Goal: Transaction & Acquisition: Purchase product/service

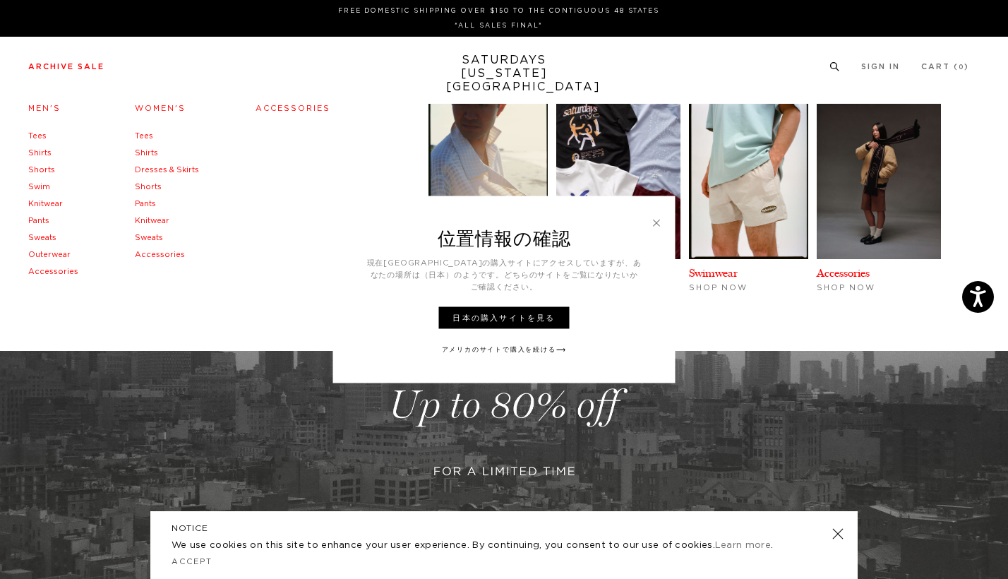
click at [76, 70] on link "Archive Sale" at bounding box center [66, 67] width 76 height 8
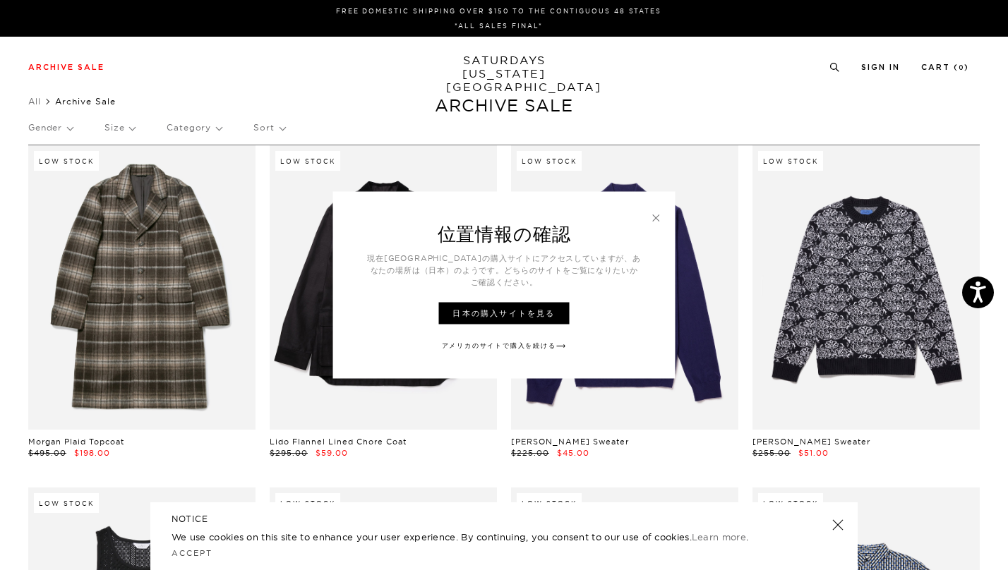
click at [651, 219] on link at bounding box center [656, 218] width 13 height 13
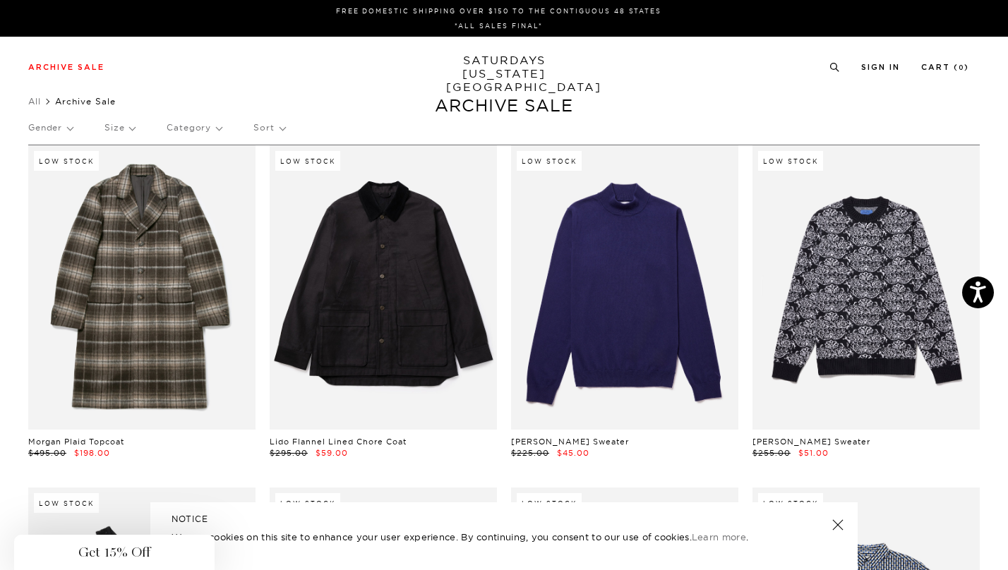
click at [780, 138] on div "Close dialog Be the first to know. Subscribe to emails and receive 15% off your…" at bounding box center [504, 285] width 1008 height 570
click at [71, 132] on p "Gender" at bounding box center [50, 128] width 44 height 32
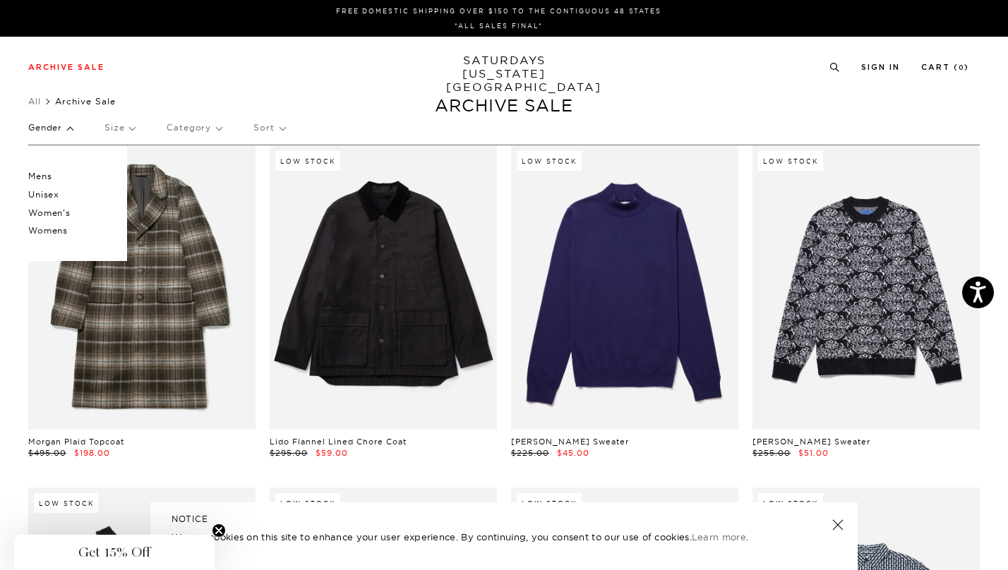
click at [37, 174] on p "Mens" at bounding box center [70, 176] width 85 height 18
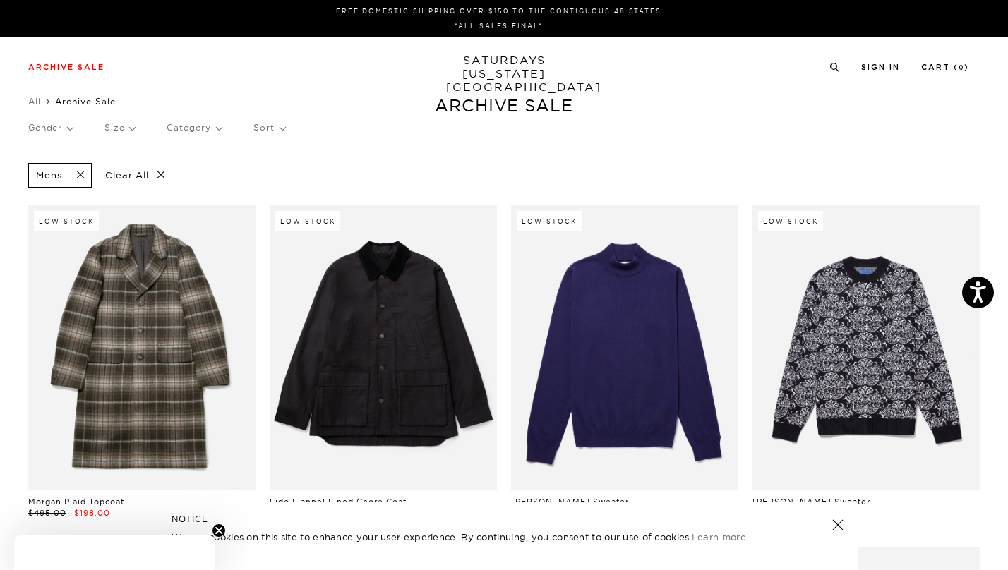
click at [114, 128] on p "Size" at bounding box center [119, 128] width 30 height 32
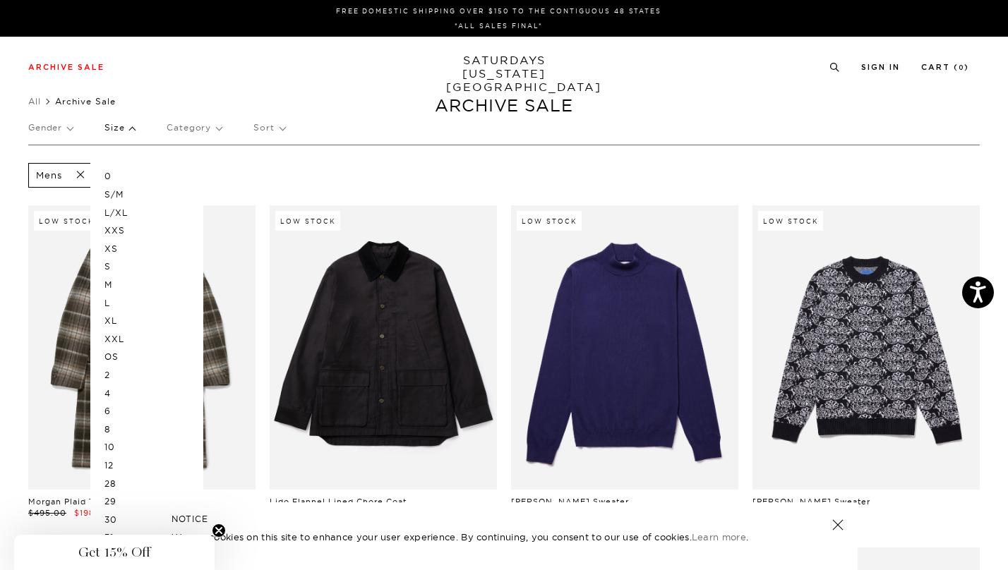
click at [110, 334] on p "XXL" at bounding box center [146, 339] width 85 height 18
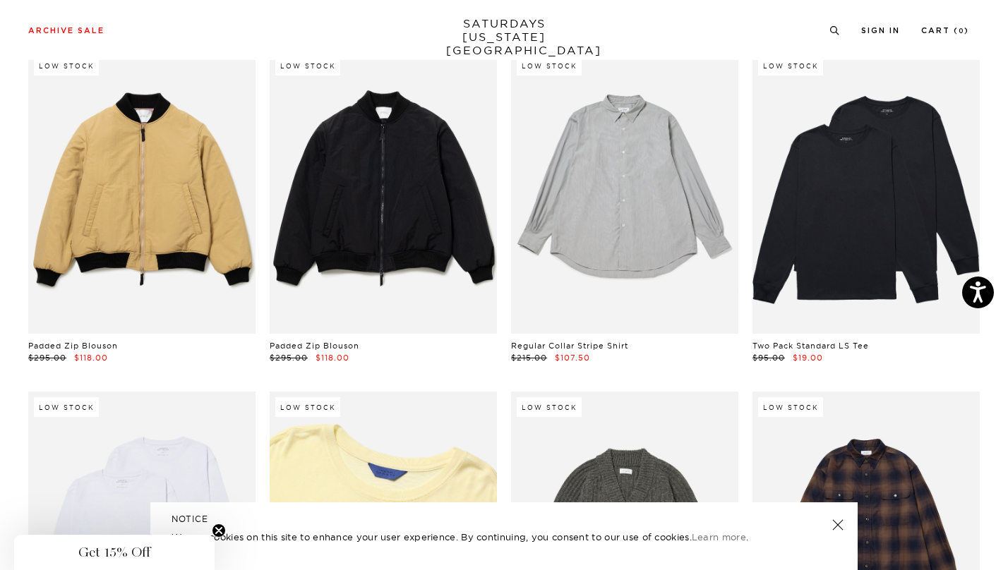
scroll to position [2463, 2]
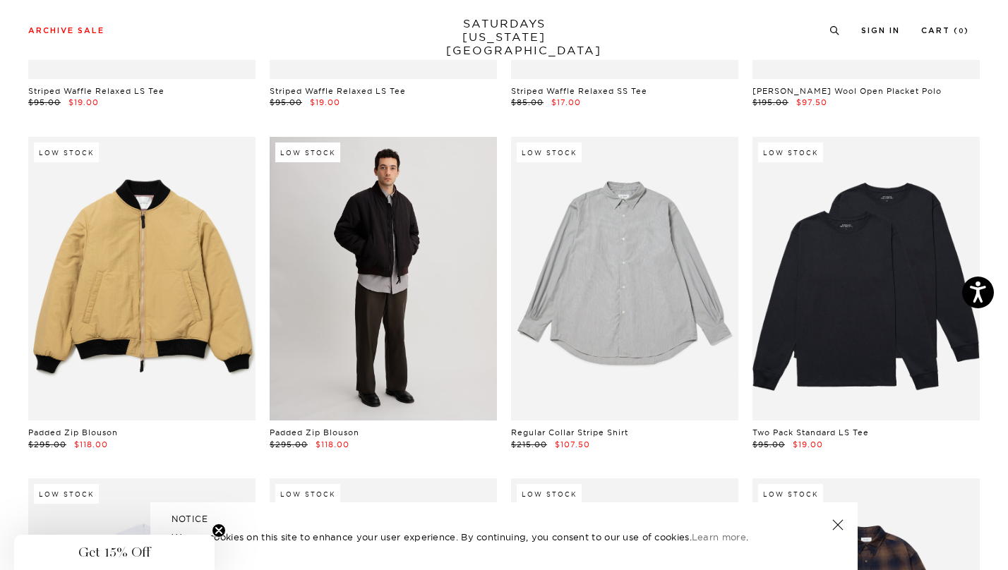
click at [364, 279] on link at bounding box center [383, 279] width 227 height 284
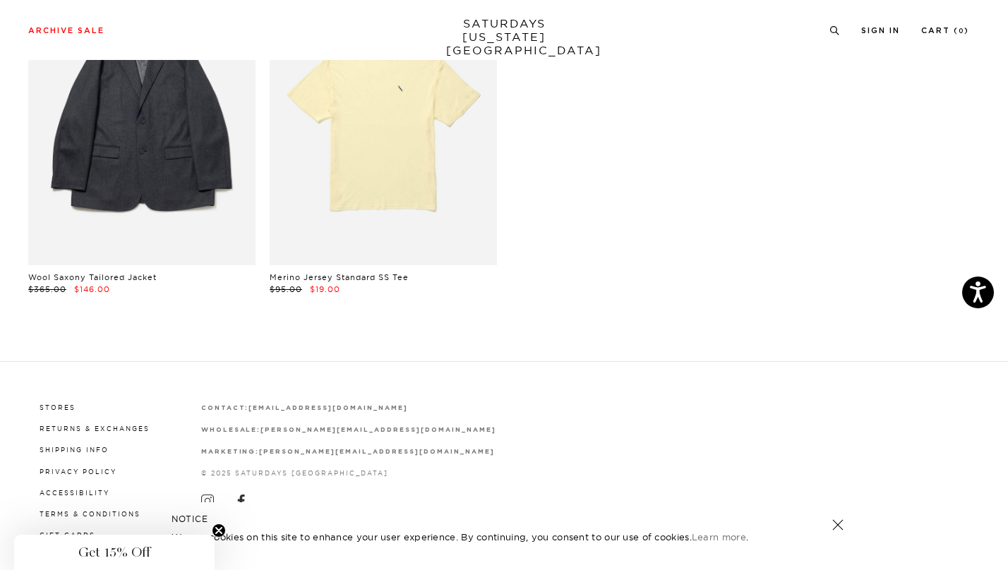
scroll to position [3302, 0]
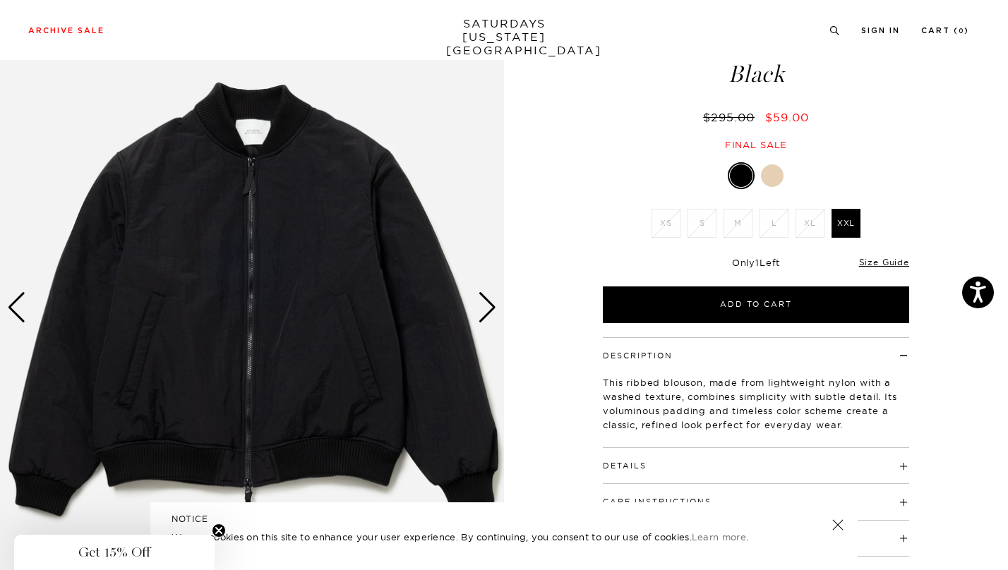
scroll to position [78, 0]
click at [487, 306] on div "Next slide" at bounding box center [487, 307] width 19 height 31
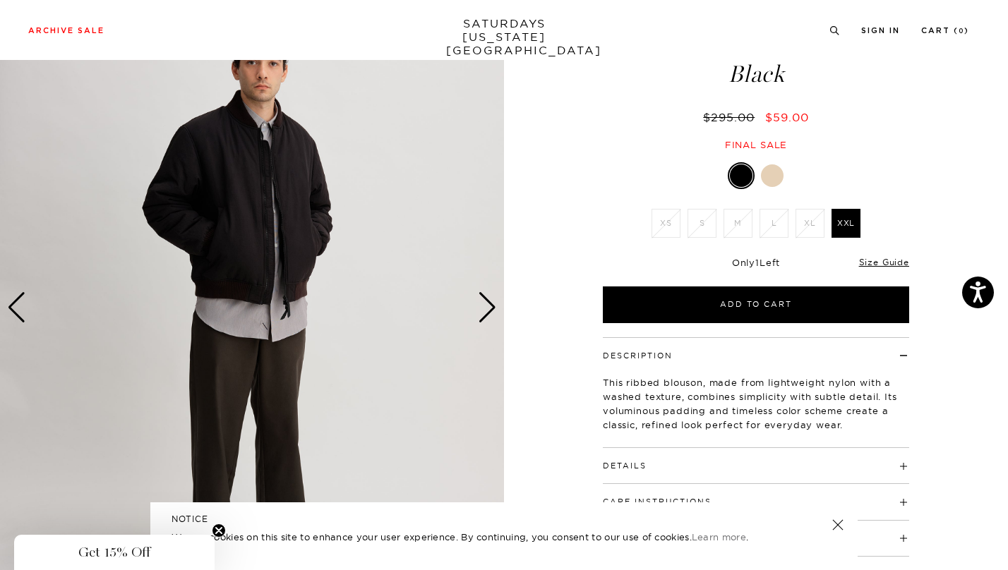
click at [487, 306] on div "Next slide" at bounding box center [487, 307] width 19 height 31
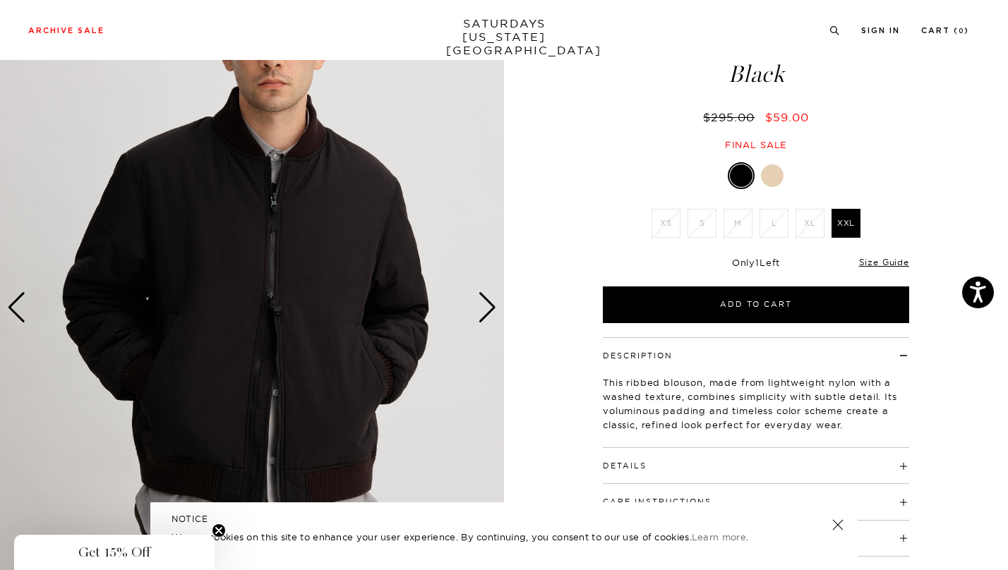
click at [487, 306] on div "Next slide" at bounding box center [487, 307] width 19 height 31
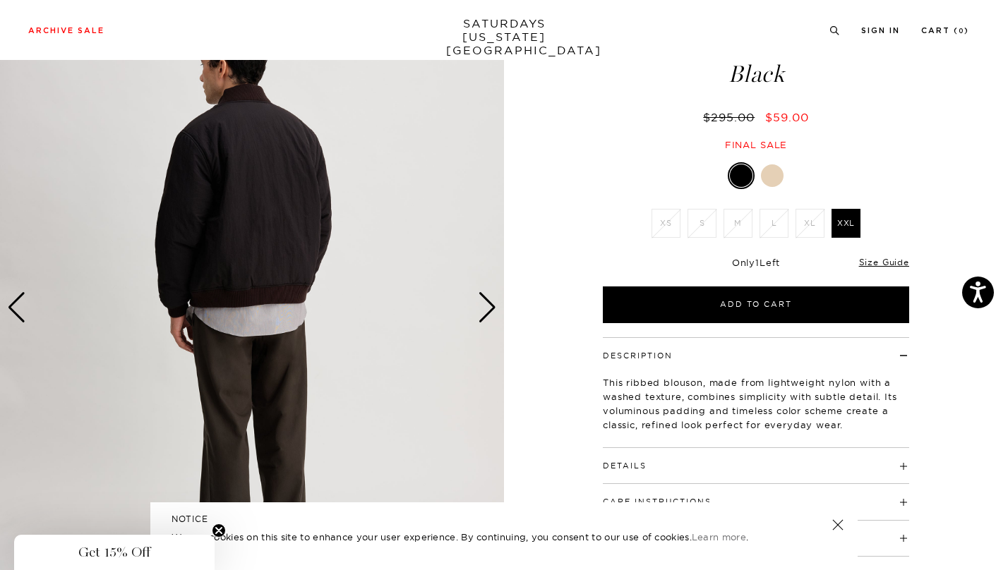
click at [486, 307] on div "Next slide" at bounding box center [487, 307] width 19 height 31
